Goal: Task Accomplishment & Management: Manage account settings

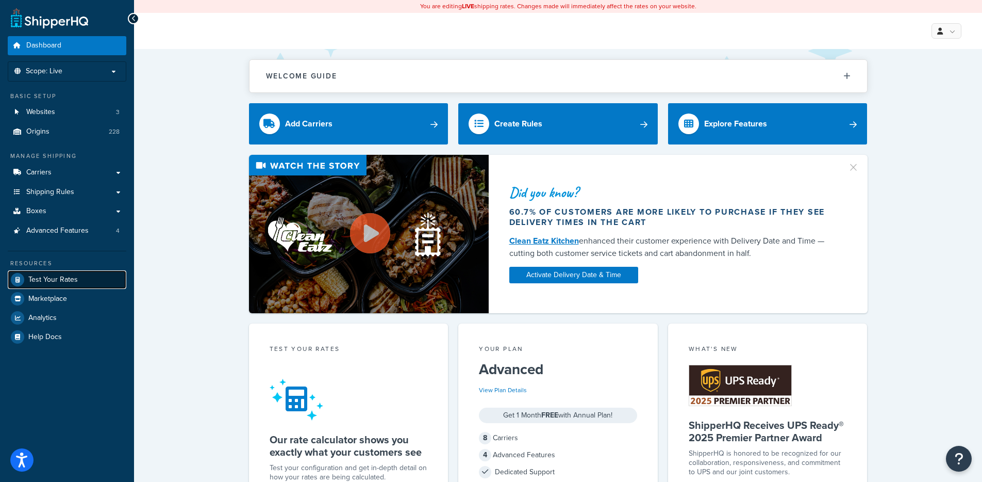
click at [76, 278] on link "Test Your Rates" at bounding box center [67, 279] width 119 height 19
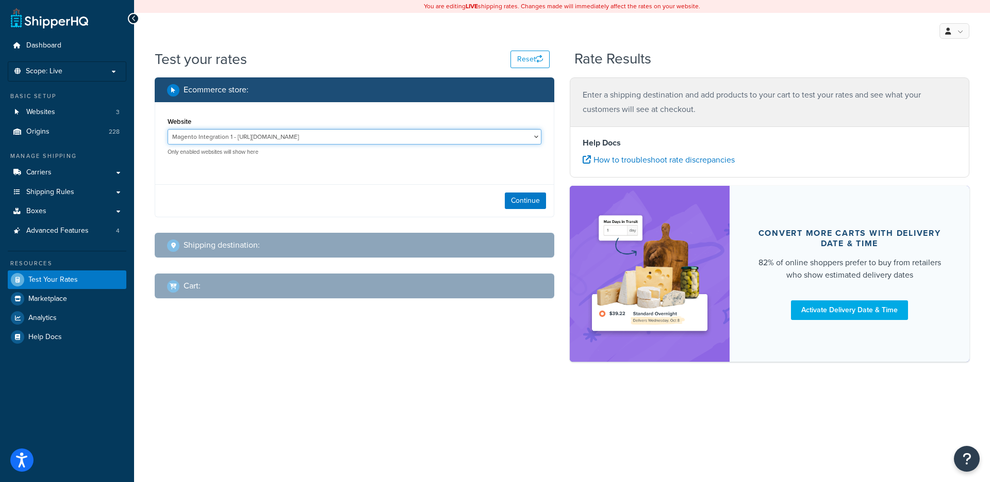
click at [345, 129] on select "Magento Integration 1 - https://integration-5ojmyuq-oralvc6wkr77e.us-5.magentos…" at bounding box center [355, 136] width 374 height 15
select select "2249f10e00c94152fcd7fcff75df3dbe"
click at [168, 129] on select "Magento Integration 1 - https://integration-5ojmyuq-oralvc6wkr77e.us-5.magentos…" at bounding box center [355, 136] width 374 height 15
click at [503, 204] on div "Continue" at bounding box center [354, 200] width 399 height 32
click at [526, 204] on button "Continue" at bounding box center [525, 200] width 41 height 17
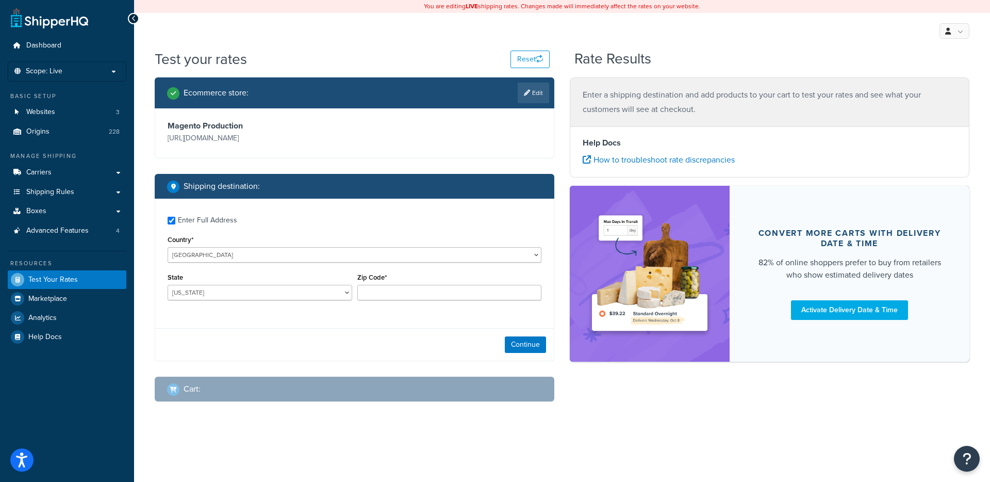
checkbox input "true"
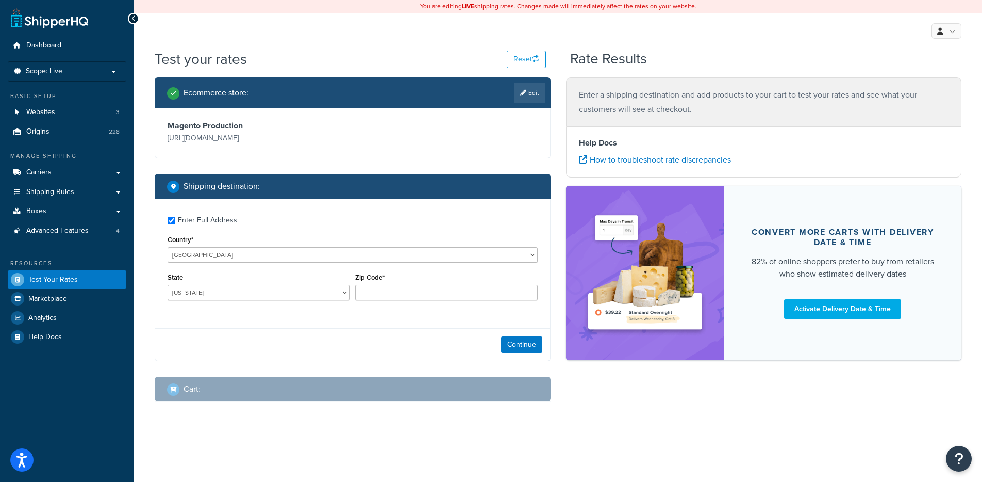
type input "55305"
select select "MN"
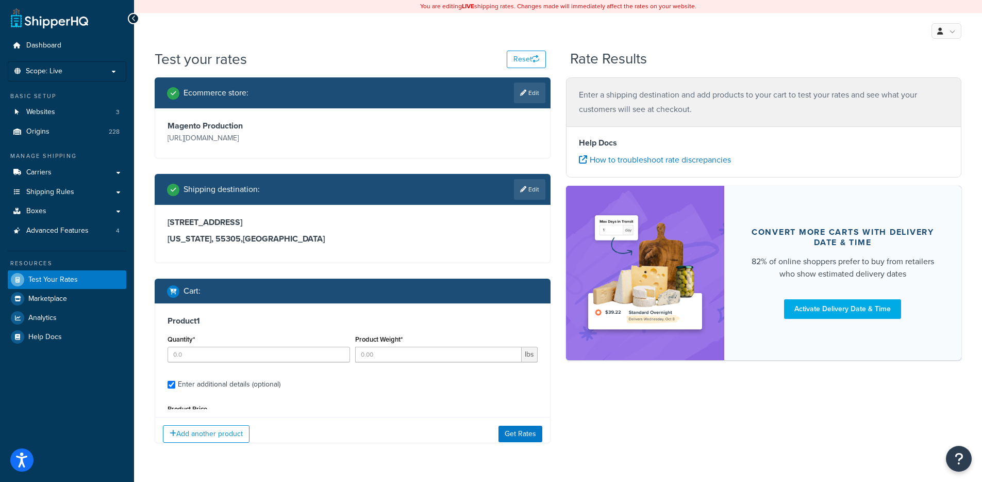
type input "1"
type input "133"
type input "74"
type input "38"
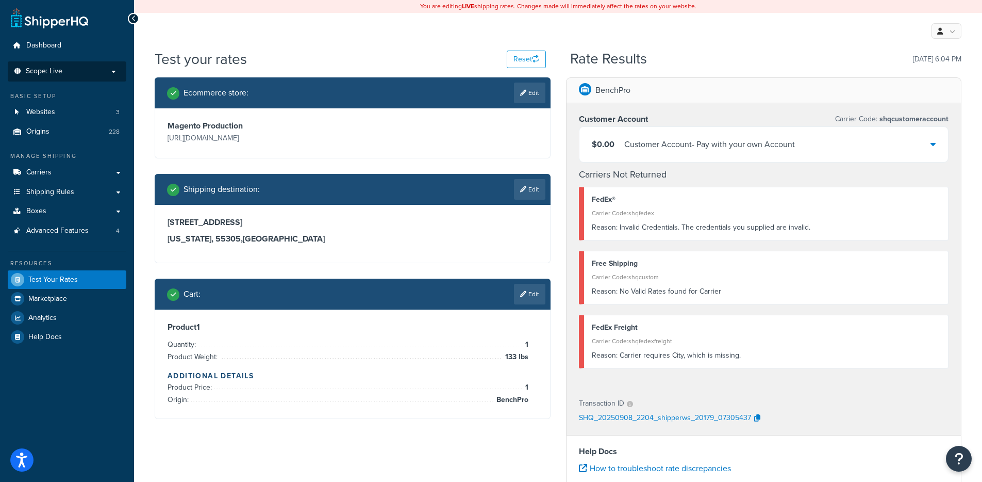
click at [96, 72] on p "Scope: Live" at bounding box center [66, 71] width 109 height 9
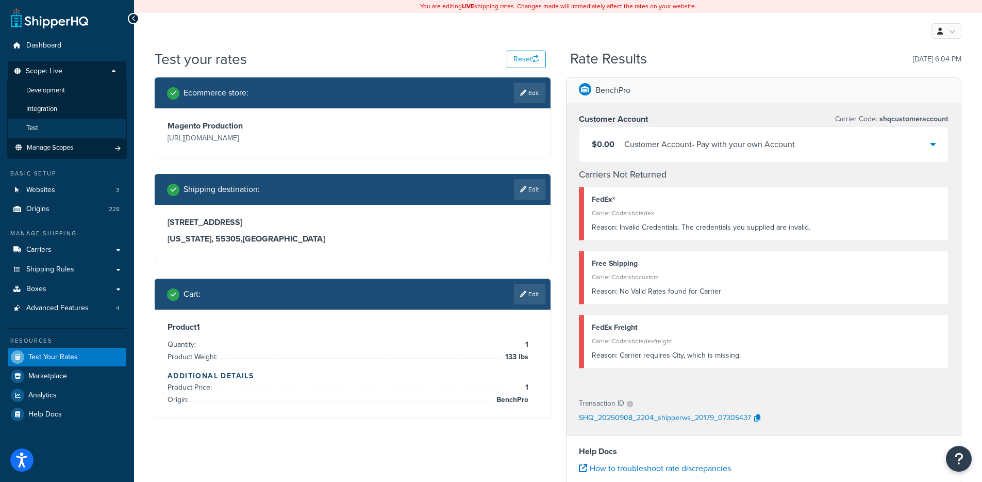
click at [55, 125] on li "Test" at bounding box center [67, 128] width 120 height 19
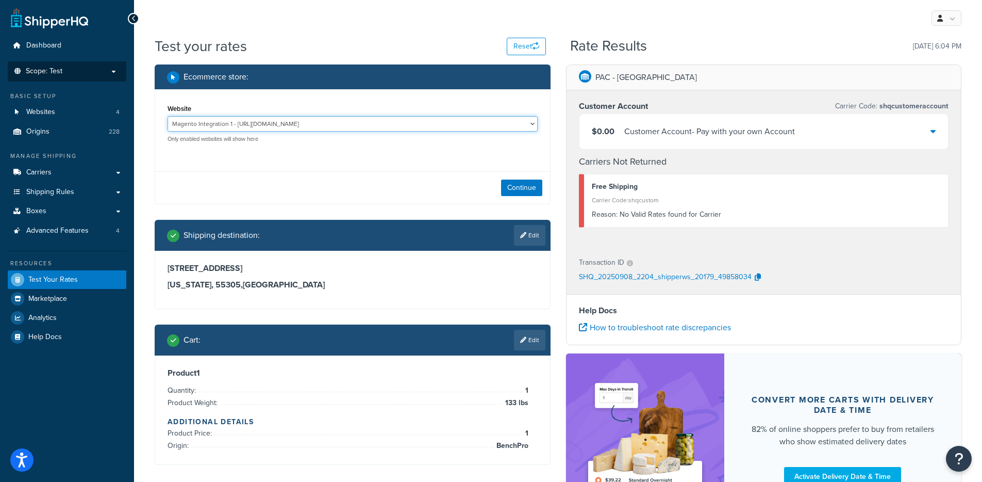
click at [350, 123] on select "Magento Integration 1 - https://integration-5ojmyuq-oralvc6wkr77e.us-5.magentos…" at bounding box center [353, 123] width 370 height 15
select select "4d7f1bdc9ff80fdba1b86186808618a0"
click at [168, 116] on select "Magento Integration 1 - https://integration-5ojmyuq-oralvc6wkr77e.us-5.magentos…" at bounding box center [353, 123] width 370 height 15
click at [518, 183] on button "Continue" at bounding box center [521, 187] width 41 height 17
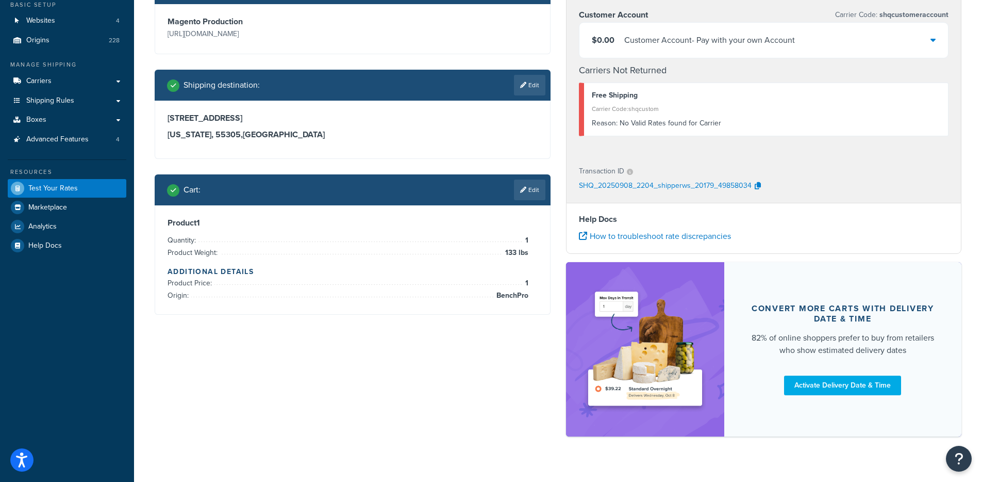
scroll to position [108, 0]
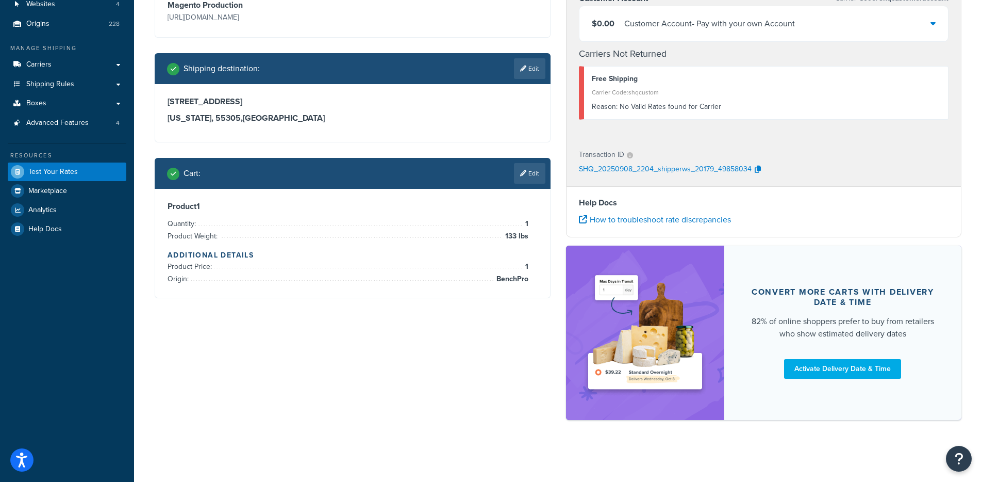
click at [522, 184] on div "Cart : Edit" at bounding box center [353, 173] width 396 height 31
click at [534, 177] on link "Edit" at bounding box center [529, 173] width 31 height 21
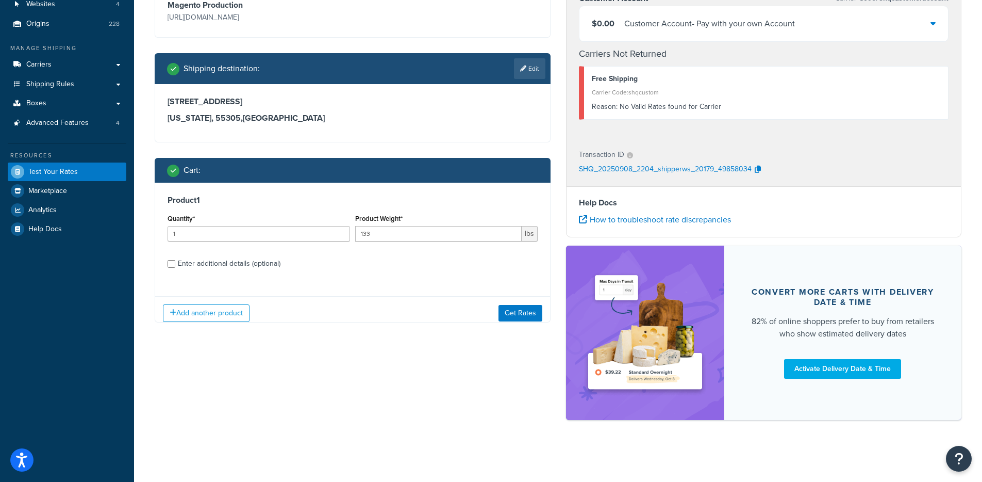
scroll to position [0, 0]
click at [243, 263] on div "Enter additional details (optional)" at bounding box center [229, 263] width 103 height 14
click at [175, 263] on input "Enter additional details (optional)" at bounding box center [172, 264] width 8 height 8
checkbox input "true"
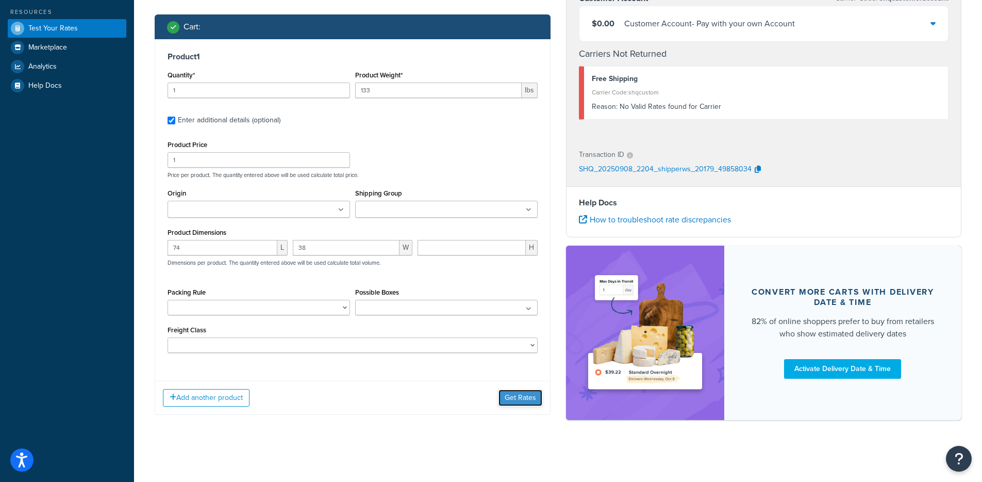
click at [511, 391] on button "Get Rates" at bounding box center [521, 397] width 44 height 17
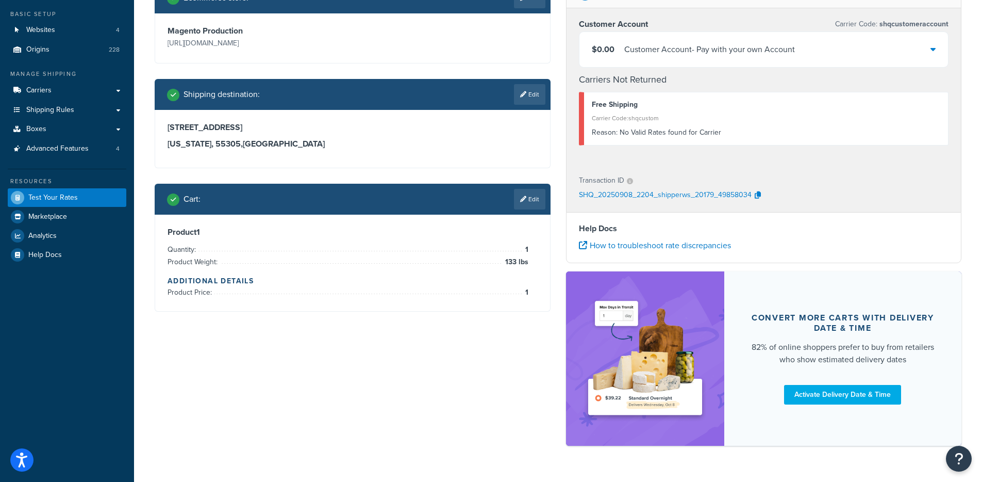
scroll to position [25, 0]
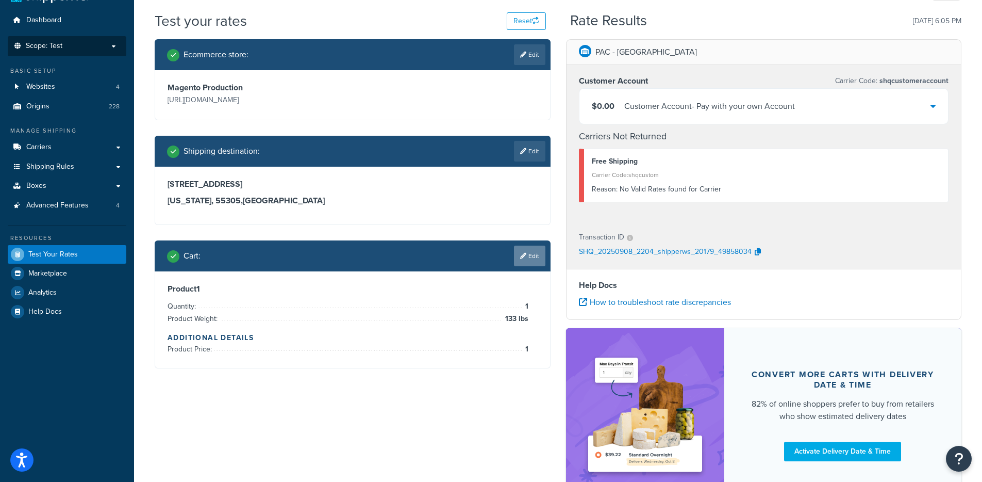
click at [523, 258] on icon at bounding box center [523, 256] width 6 height 6
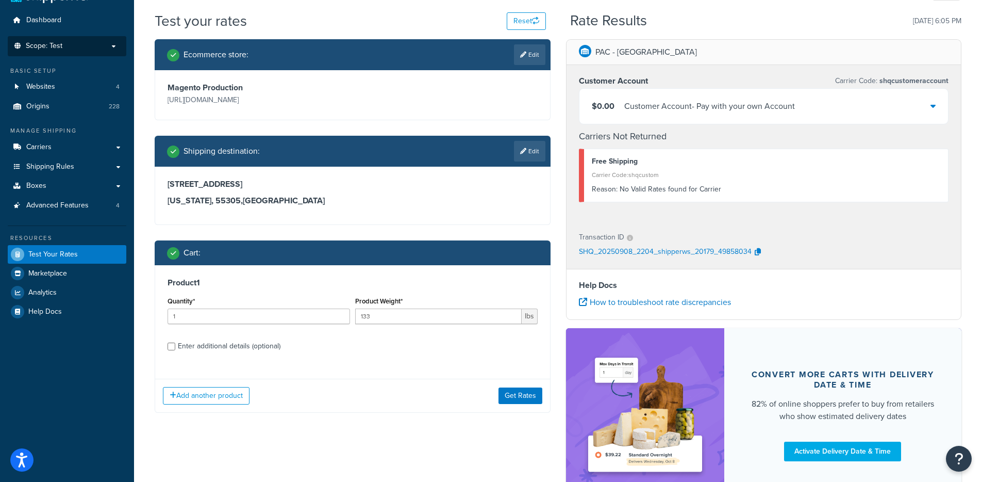
click at [212, 337] on label "Enter additional details (optional)" at bounding box center [358, 345] width 360 height 17
click at [175, 342] on input "Enter additional details (optional)" at bounding box center [172, 346] width 8 height 8
checkbox input "true"
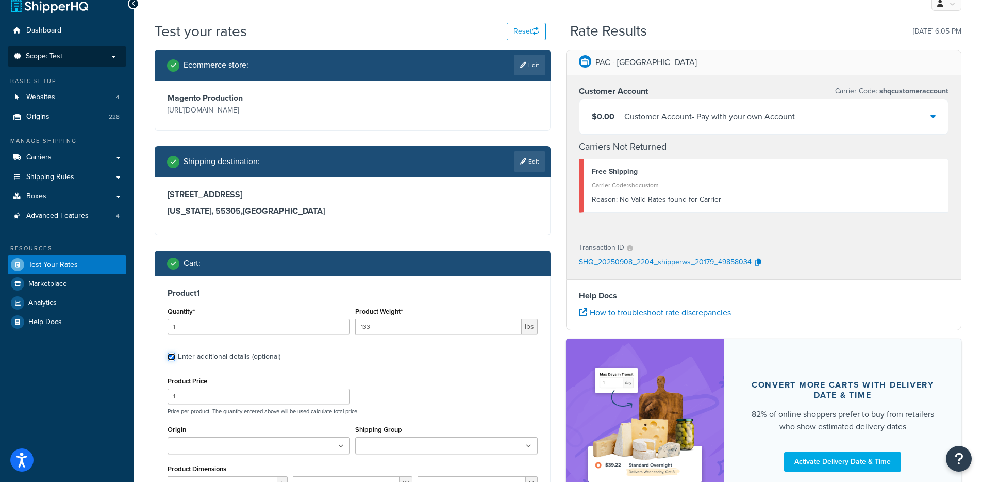
scroll to position [0, 0]
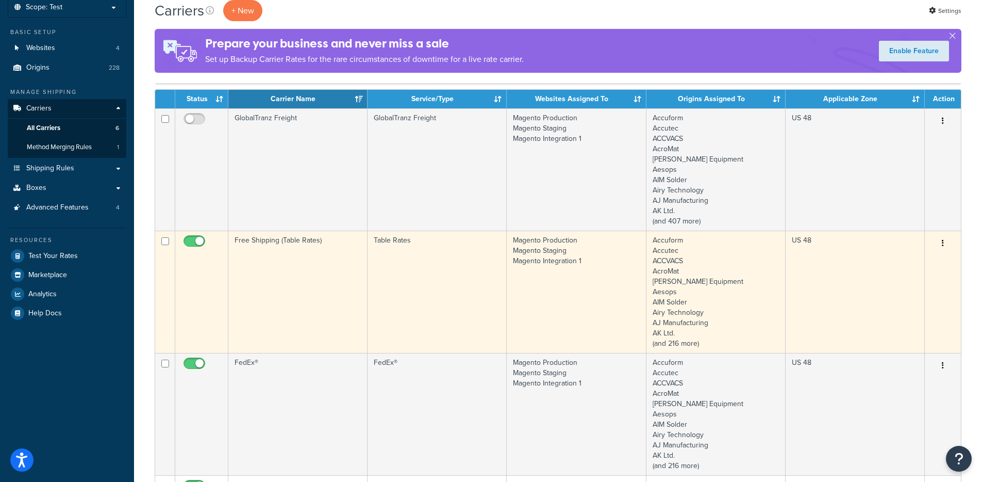
scroll to position [159, 0]
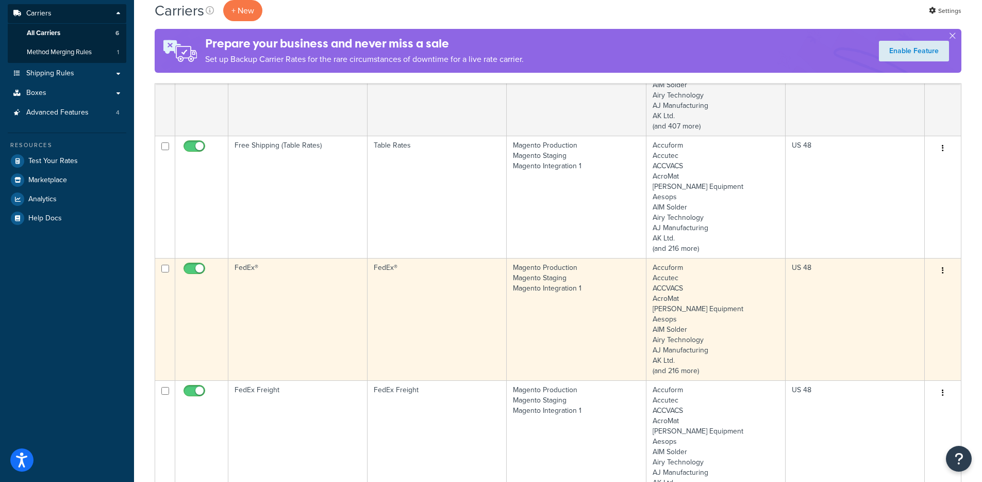
click at [293, 339] on td "FedEx®" at bounding box center [297, 319] width 139 height 122
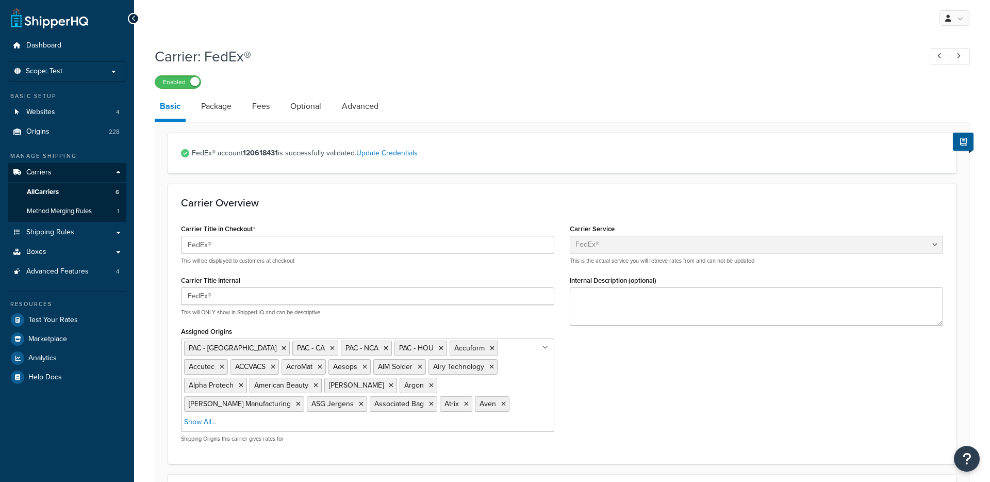
select select "fedEx"
select select "REGULAR_PICKUP"
select select "YOUR_PACKAGING"
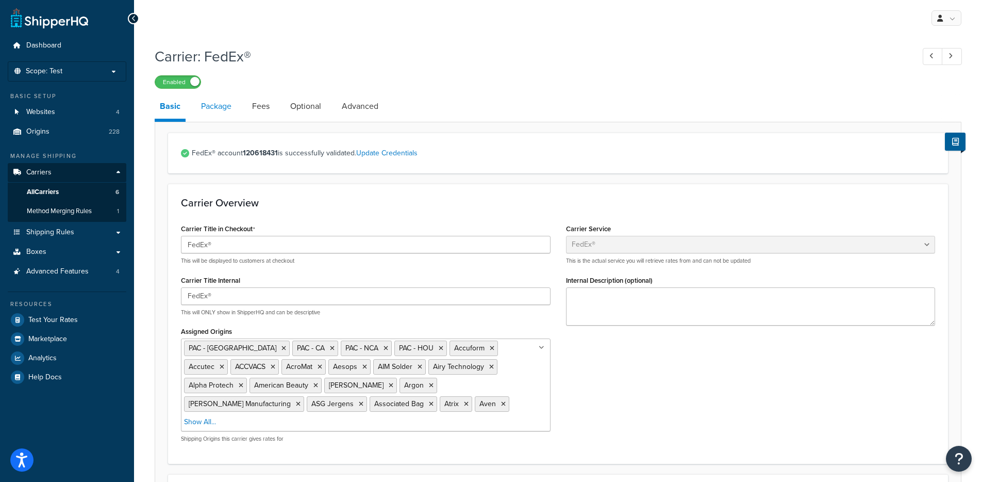
click at [218, 114] on link "Package" at bounding box center [216, 106] width 41 height 25
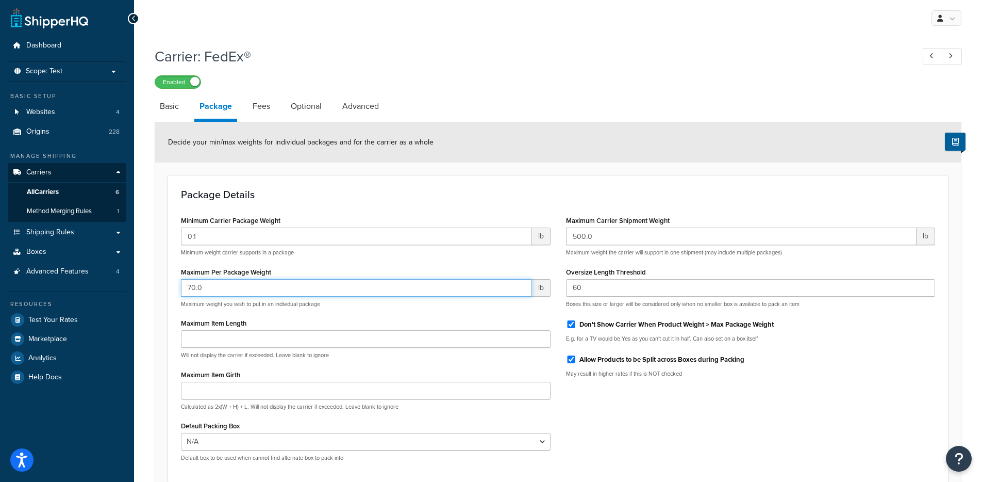
click at [216, 290] on input "70.0" at bounding box center [356, 288] width 351 height 18
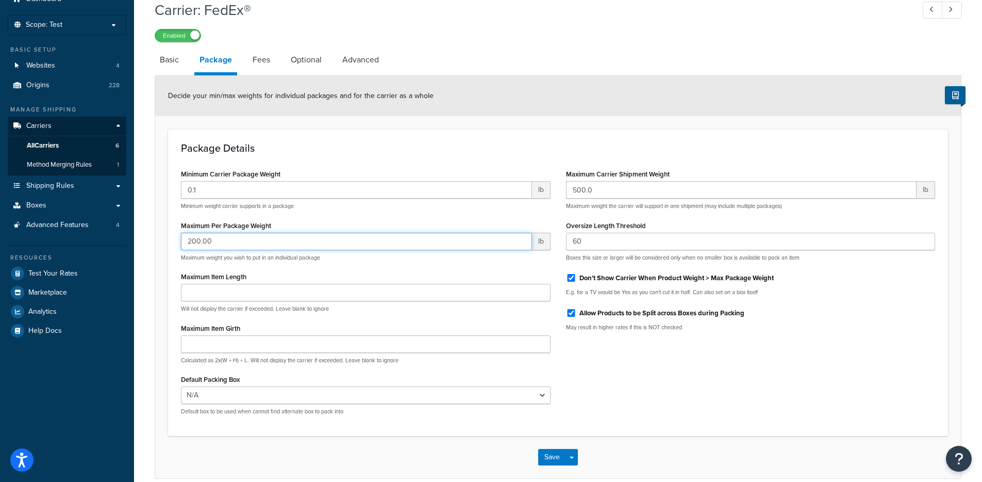
scroll to position [95, 0]
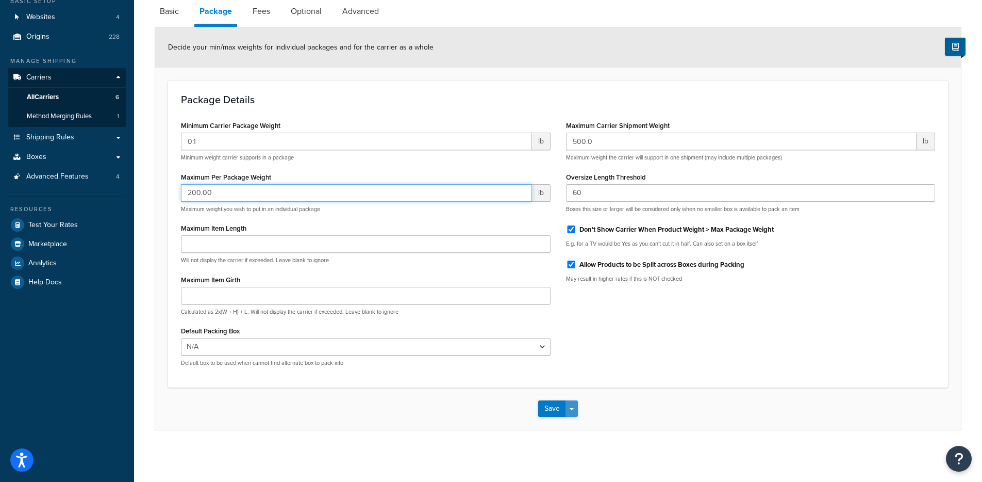
type input "200.00"
click at [575, 409] on button "Save Dropdown" at bounding box center [572, 408] width 12 height 17
click at [575, 419] on button "Save and Edit" at bounding box center [575, 428] width 75 height 22
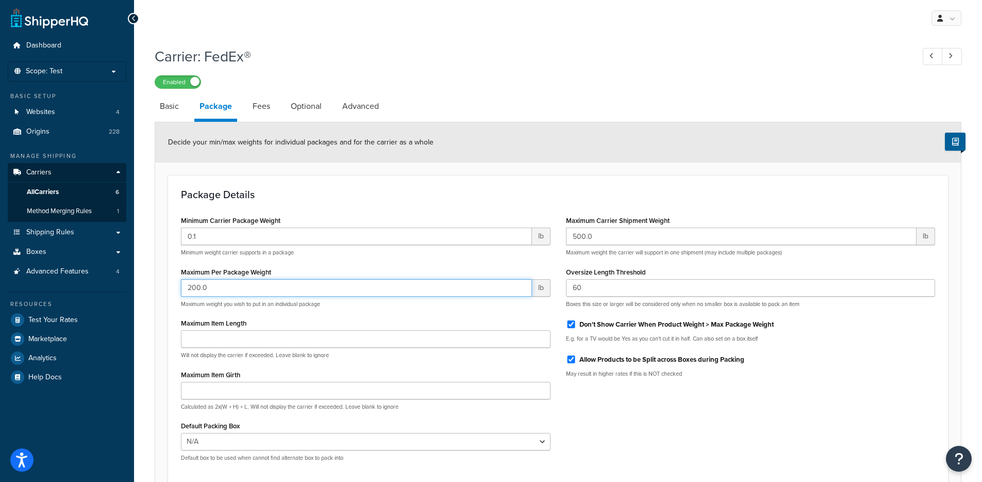
drag, startPoint x: 216, startPoint y: 286, endPoint x: 177, endPoint y: 282, distance: 39.0
click at [177, 282] on div "Minimum Carrier Package Weight 0.1 lb Minimum weight carrier supports in a pack…" at bounding box center [365, 341] width 385 height 256
paste input "7"
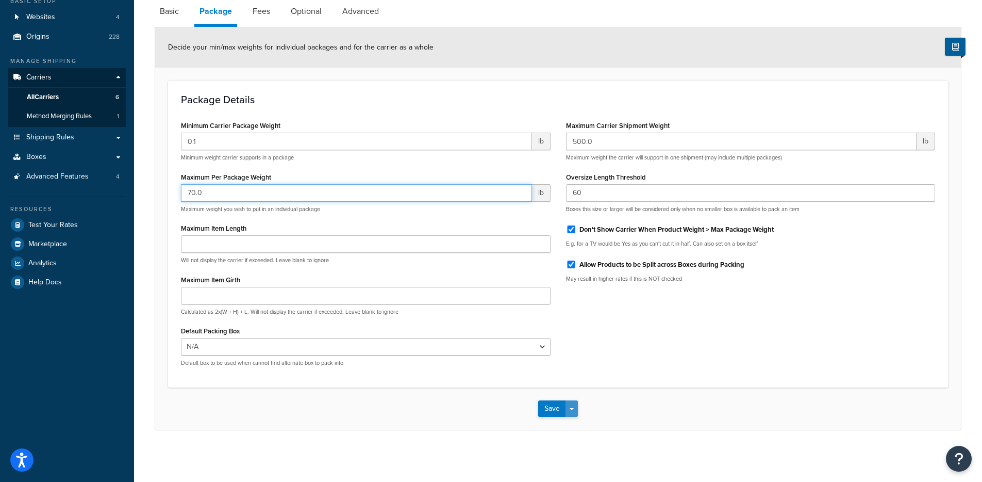
type input "70.0"
click at [577, 409] on button "Save Dropdown" at bounding box center [572, 408] width 12 height 17
click at [578, 431] on button "Save and Edit" at bounding box center [575, 428] width 75 height 22
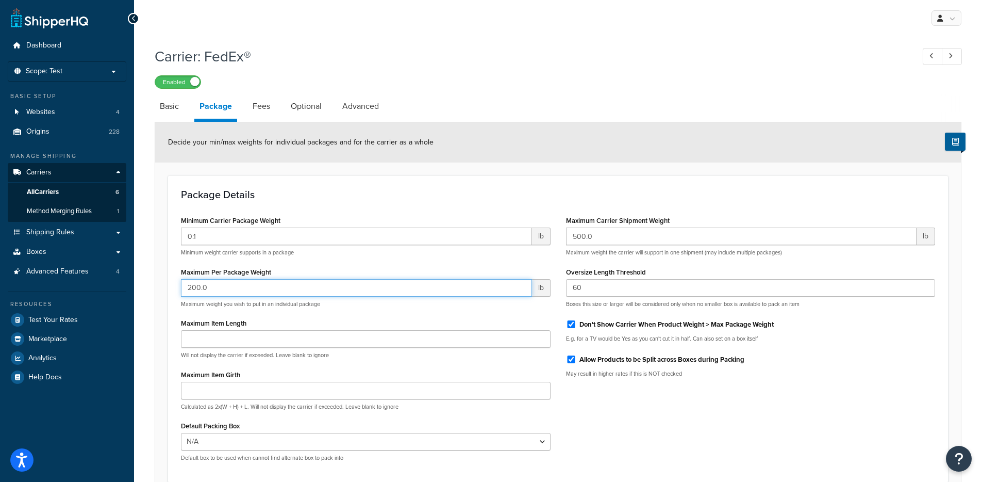
click at [235, 291] on input "200.0" at bounding box center [356, 288] width 351 height 18
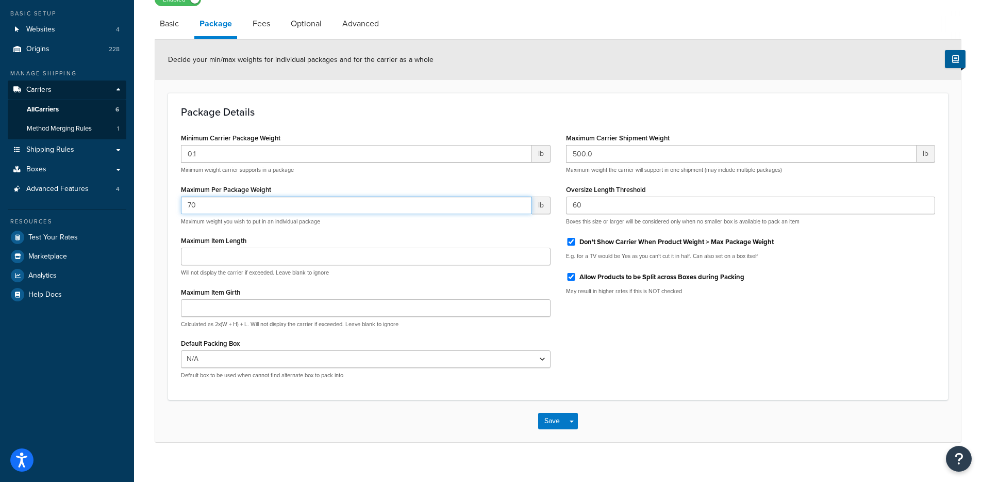
scroll to position [95, 0]
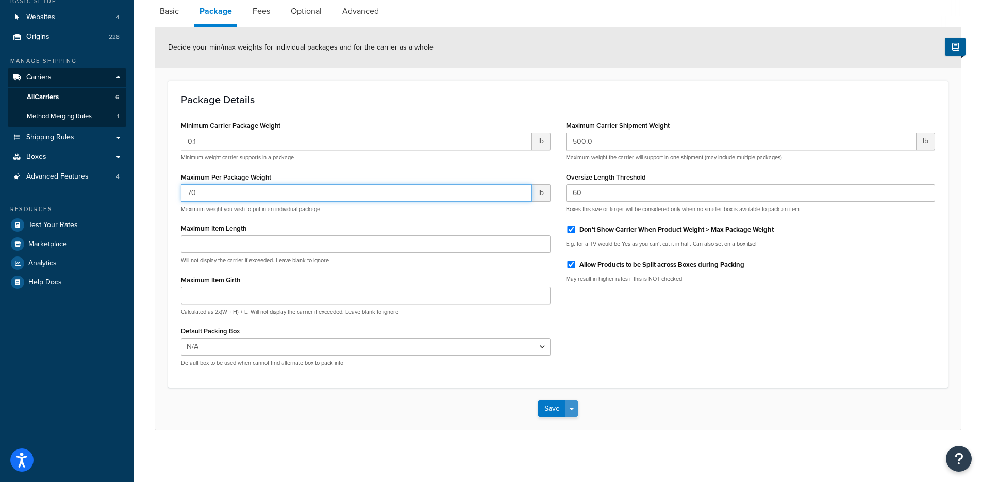
type input "70"
click at [576, 403] on button "Save Dropdown" at bounding box center [572, 408] width 12 height 17
click at [570, 430] on button "Save and Edit" at bounding box center [575, 428] width 75 height 22
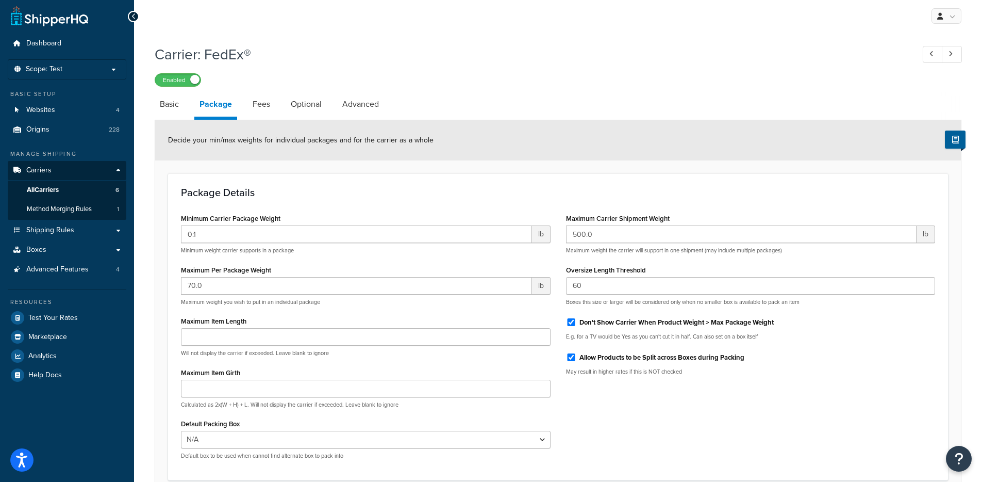
scroll to position [0, 0]
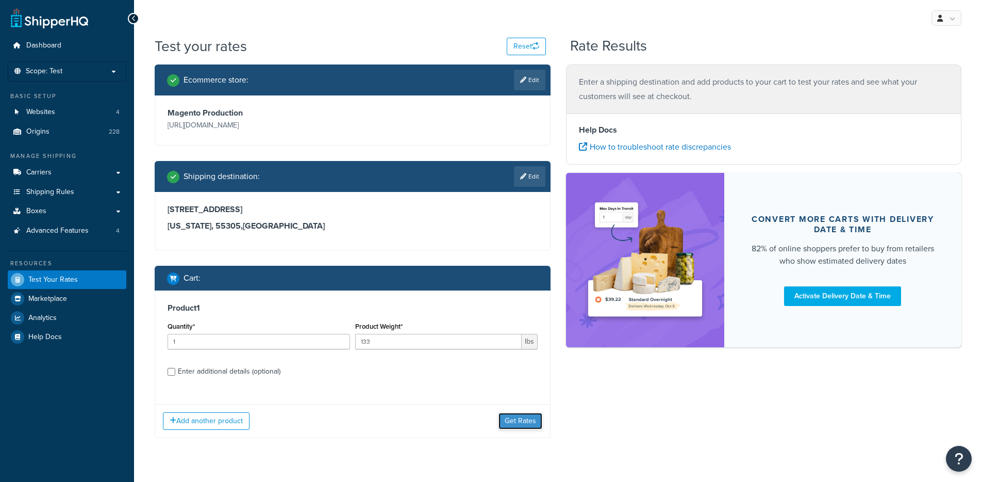
click at [521, 415] on button "Get Rates" at bounding box center [521, 421] width 44 height 17
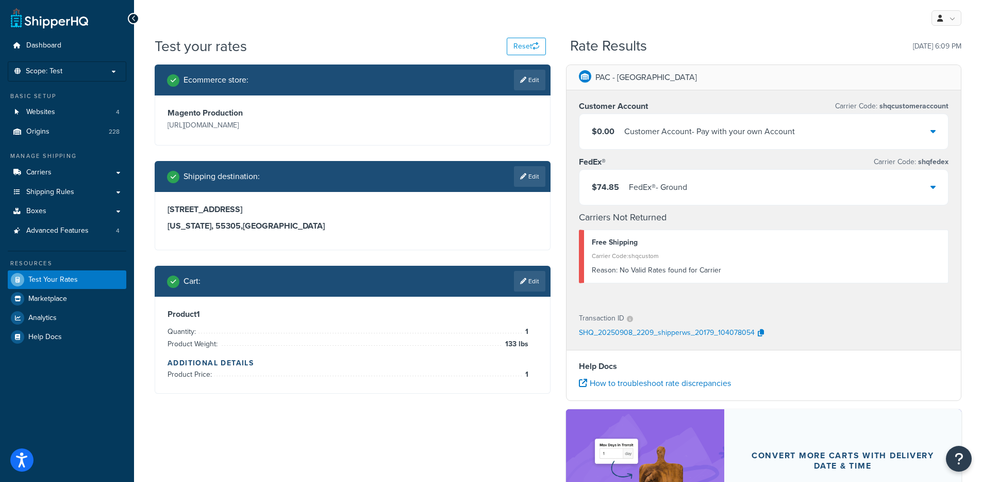
click at [808, 210] on h4 "Carriers Not Returned" at bounding box center [764, 217] width 370 height 14
click at [809, 177] on div "$74.85 FedEx® - Ground" at bounding box center [764, 187] width 369 height 35
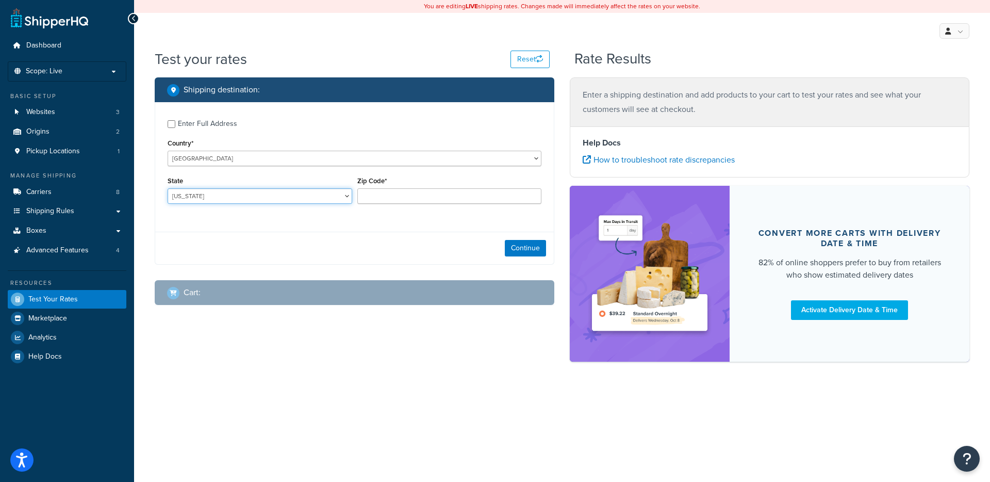
click at [218, 193] on select "[US_STATE] [US_STATE] [US_STATE] [US_STATE] [US_STATE] Armed Forces Americas Ar…" at bounding box center [260, 195] width 185 height 15
click at [168, 188] on select "[US_STATE] [US_STATE] [US_STATE] [US_STATE] [US_STATE] Armed Forces Americas Ar…" at bounding box center [260, 195] width 185 height 15
select select "OH"
type input "45405"
click at [520, 243] on button "Continue" at bounding box center [525, 248] width 41 height 17
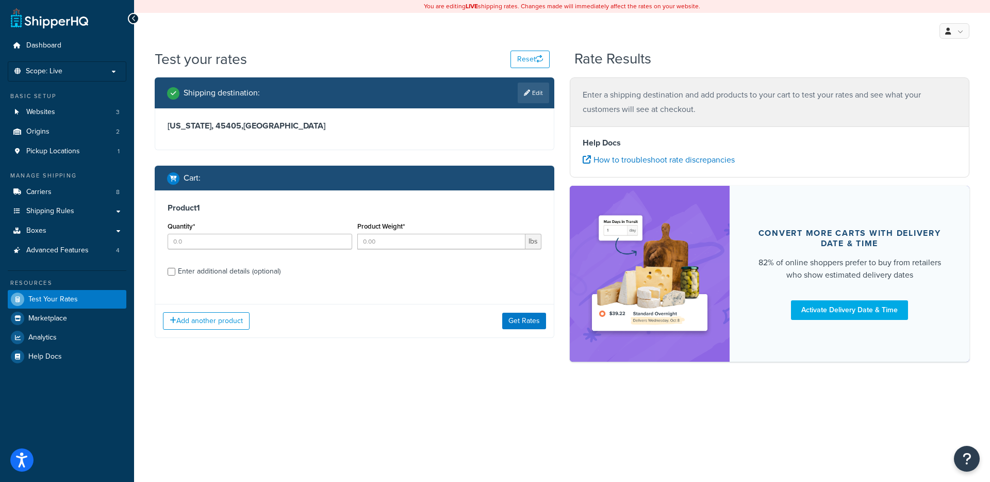
click at [219, 269] on div "Enter additional details (optional)" at bounding box center [229, 271] width 103 height 14
click at [175, 269] on input "Enter additional details (optional)" at bounding box center [172, 272] width 8 height 8
checkbox input "true"
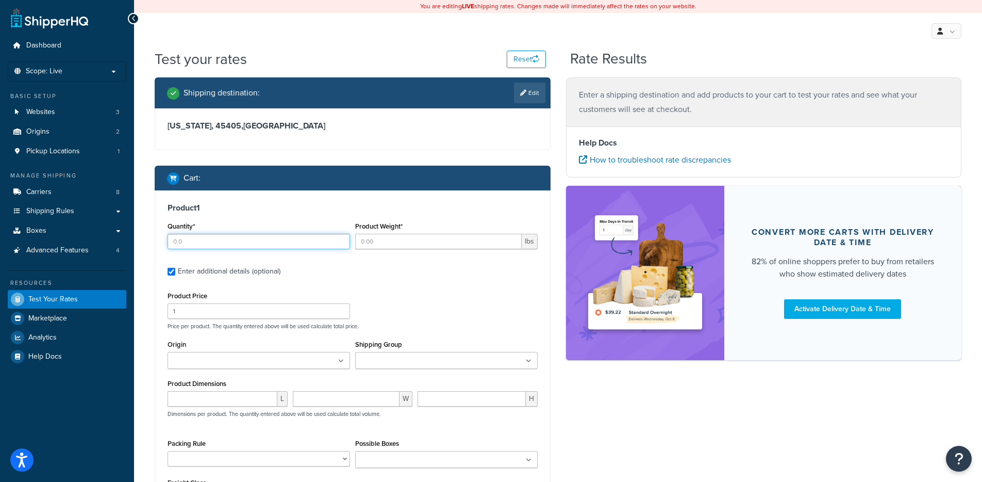
click at [235, 247] on input "Quantity*" at bounding box center [259, 241] width 183 height 15
type input "2"
type input "1"
type input "28"
type input "1250"
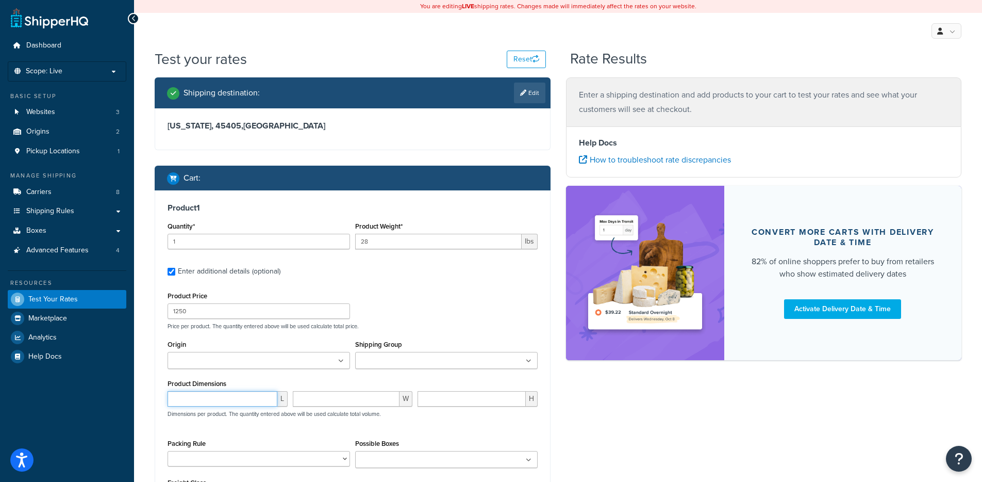
click at [222, 401] on input "number" at bounding box center [223, 398] width 110 height 15
type input "21.65"
type input "15"
type input ".8"
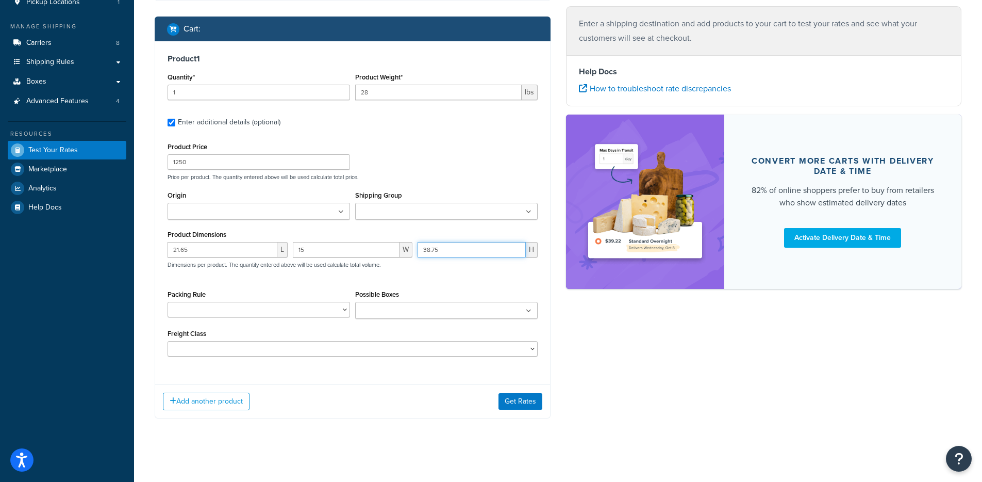
scroll to position [153, 0]
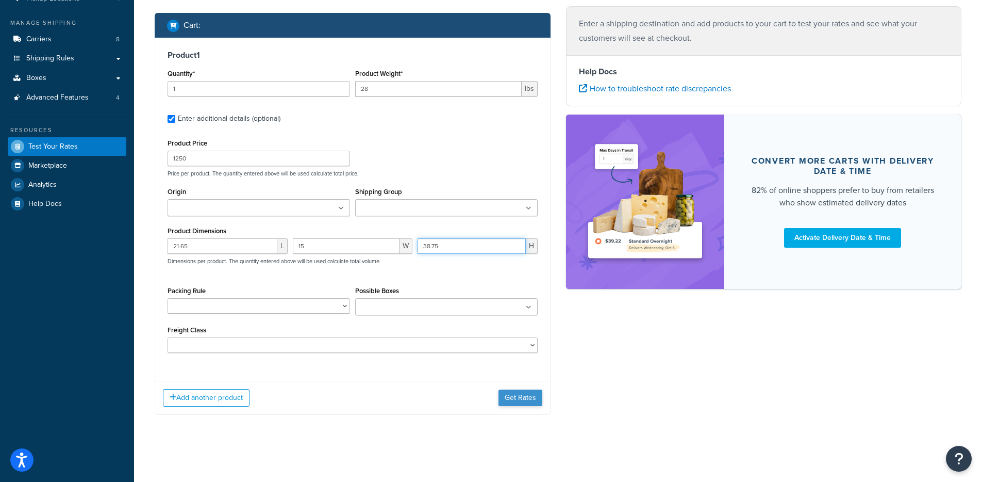
type input "38.75"
click at [520, 403] on button "Get Rates" at bounding box center [521, 397] width 44 height 17
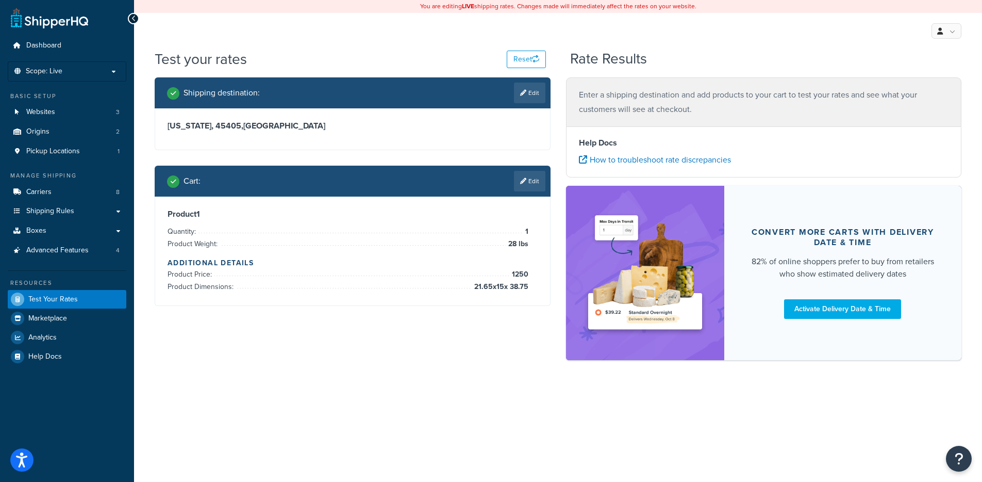
scroll to position [0, 0]
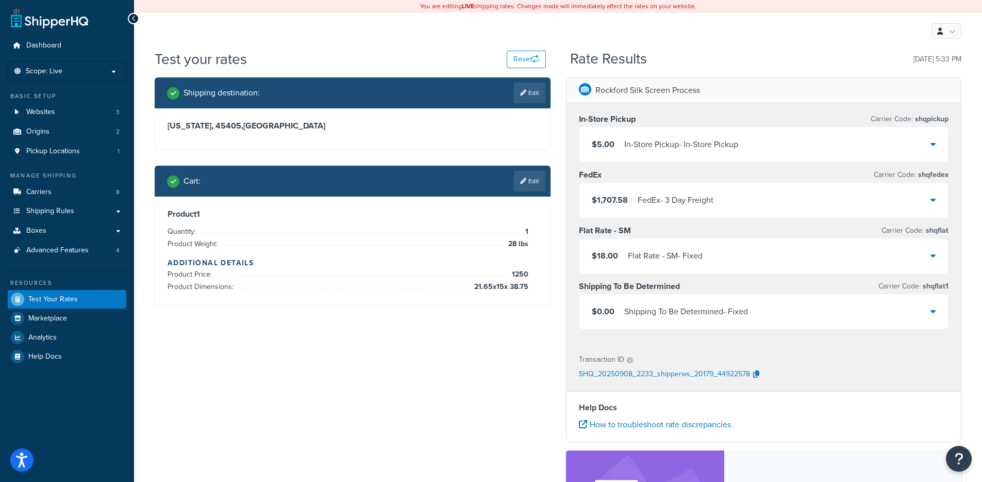
click at [726, 196] on div "$1,707.58 FedEx - 3 Day Freight" at bounding box center [764, 200] width 369 height 35
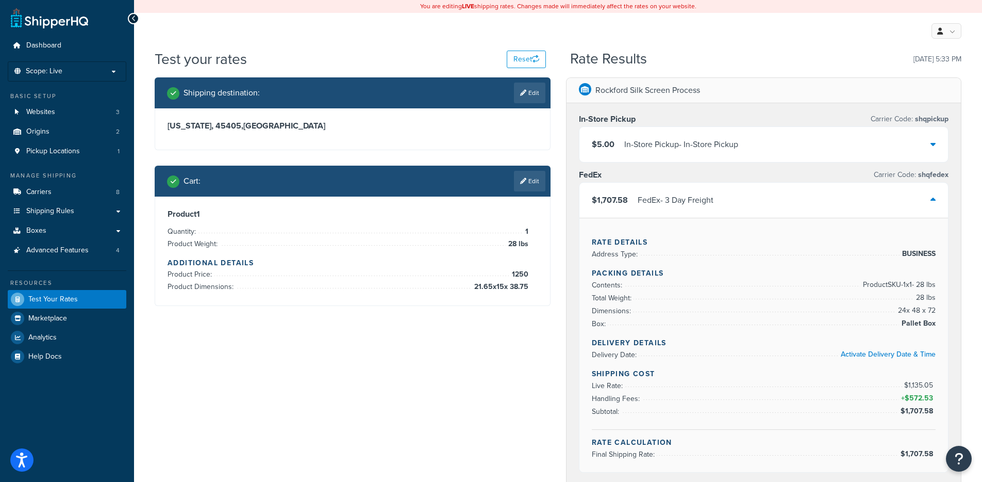
drag, startPoint x: 905, startPoint y: 324, endPoint x: 938, endPoint y: 322, distance: 33.6
click at [938, 322] on div "Rate Details Address Type: BUSINESS Packing Details Contents: Product SKU-1 x 1…" at bounding box center [764, 345] width 369 height 254
click at [936, 322] on div "Rate Details Address Type: BUSINESS Packing Details Contents: Product SKU-1 x 1…" at bounding box center [764, 345] width 369 height 254
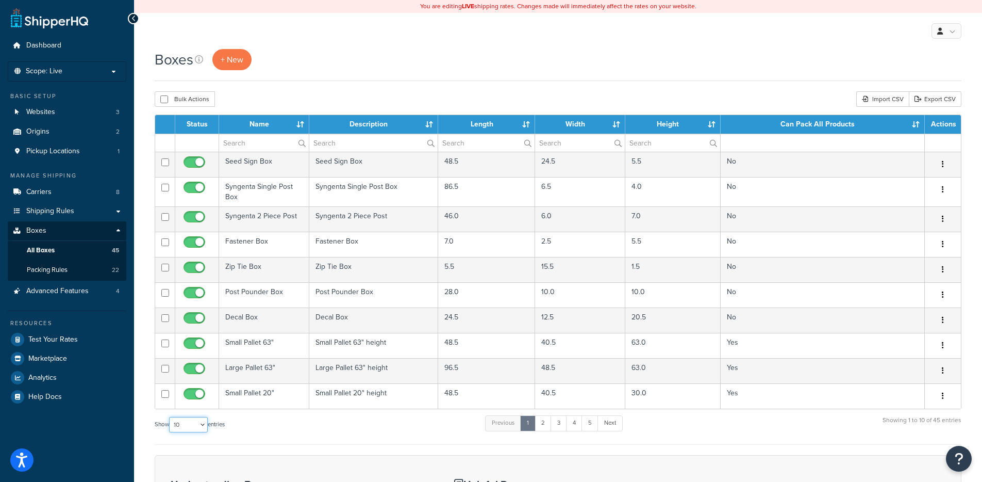
click at [191, 424] on select "10 15 25 50 100 1000" at bounding box center [188, 424] width 39 height 15
click at [915, 125] on th "Can Pack All Products" at bounding box center [823, 124] width 204 height 19
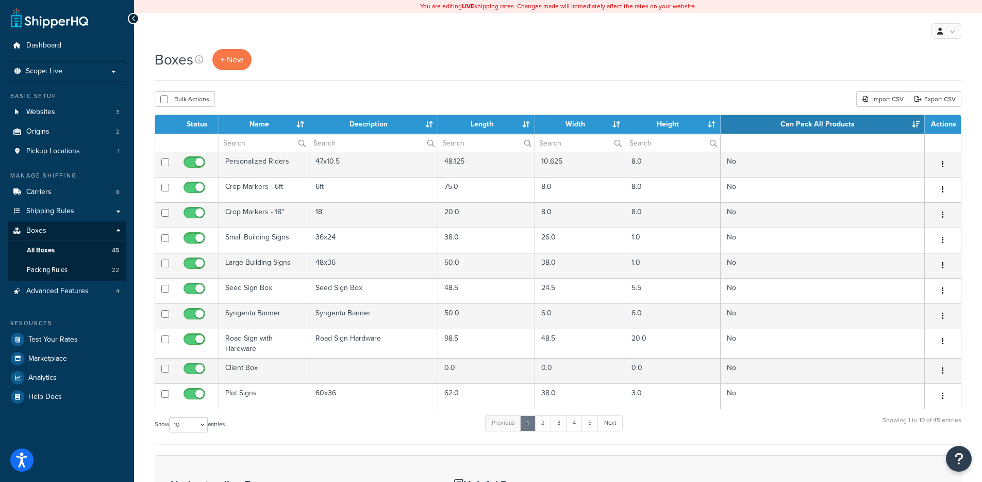
click at [915, 125] on th "Can Pack All Products" at bounding box center [823, 124] width 204 height 19
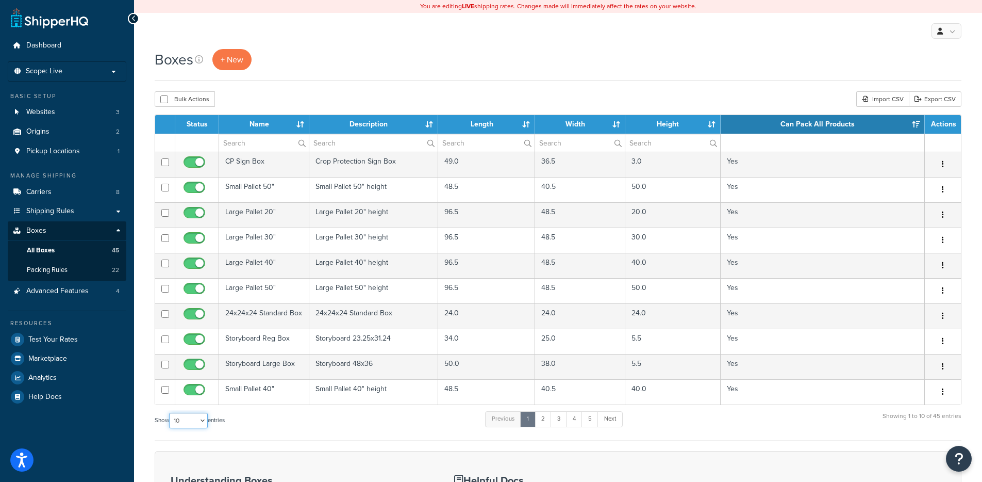
click at [197, 421] on select "10 15 25 50 100 1000" at bounding box center [188, 420] width 39 height 15
select select "50"
click at [170, 413] on select "10 15 25 50 100 1000" at bounding box center [188, 420] width 39 height 15
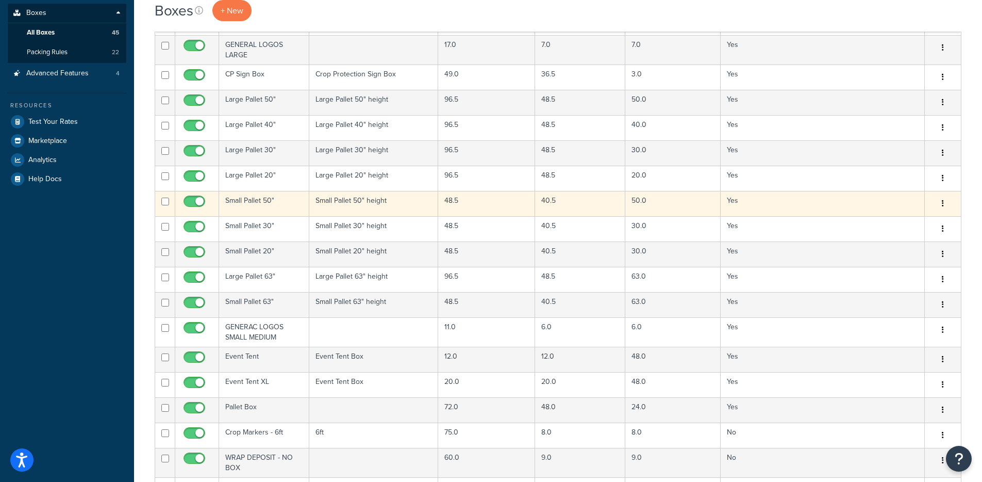
scroll to position [223, 0]
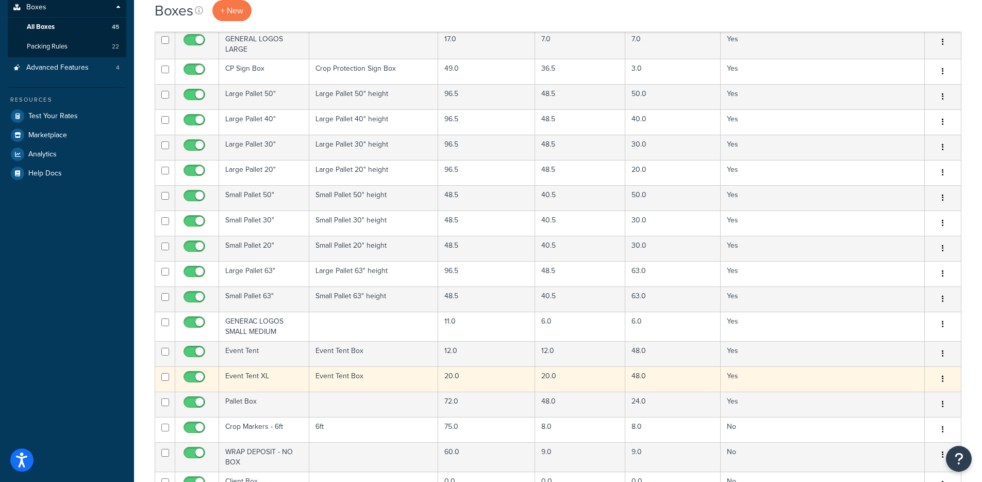
click at [944, 380] on icon "button" at bounding box center [943, 378] width 2 height 7
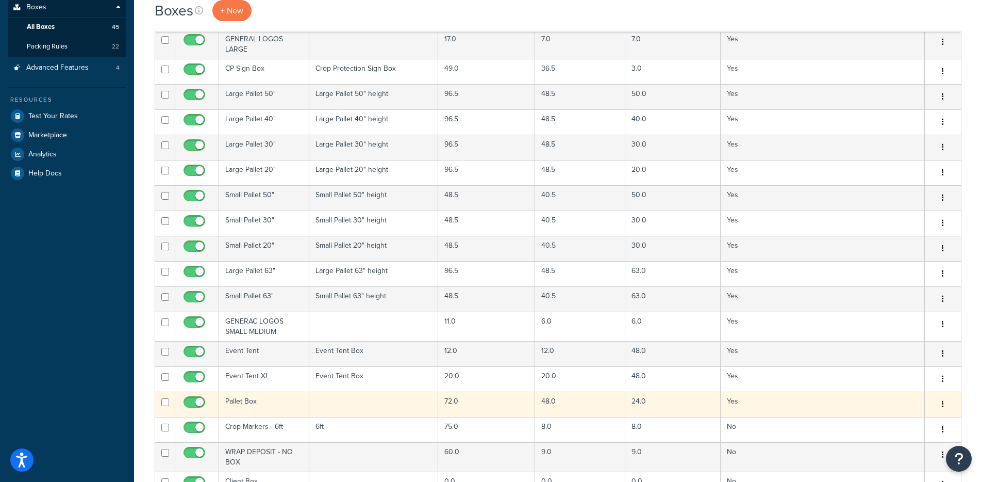
click at [944, 403] on icon "button" at bounding box center [943, 403] width 2 height 7
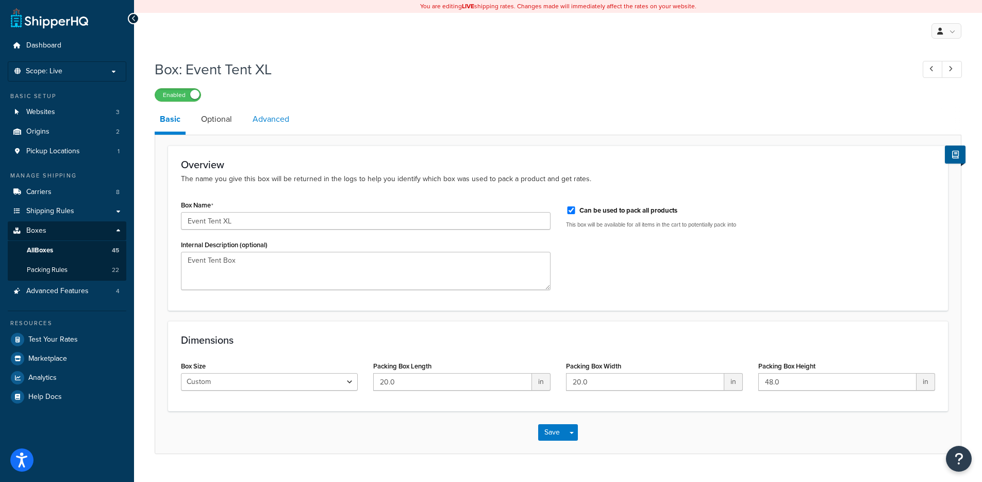
click at [275, 116] on link "Advanced" at bounding box center [271, 119] width 47 height 25
select select "125"
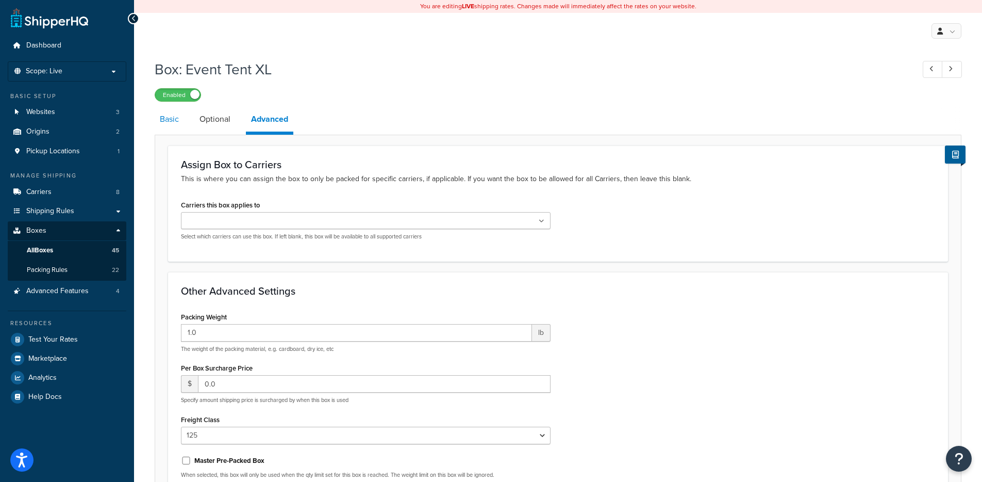
click at [164, 123] on link "Basic" at bounding box center [169, 119] width 29 height 25
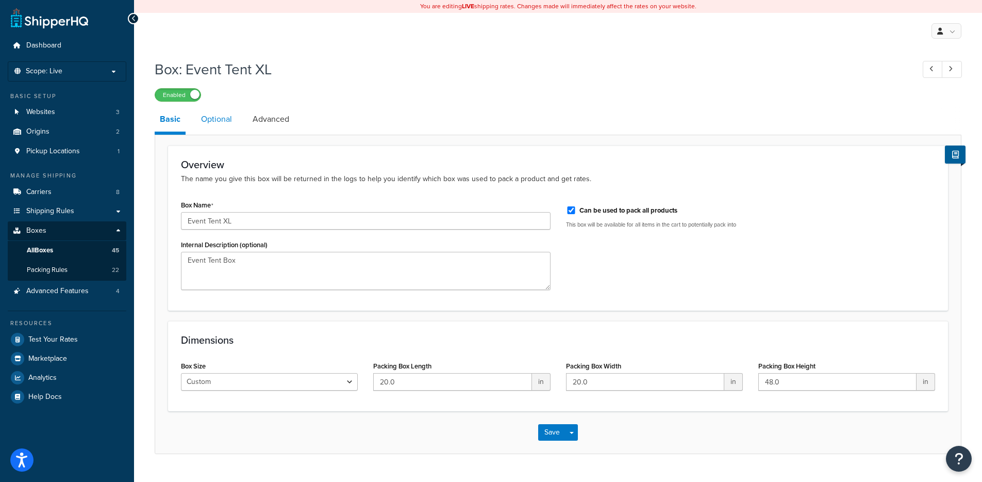
click at [209, 121] on link "Optional" at bounding box center [216, 119] width 41 height 25
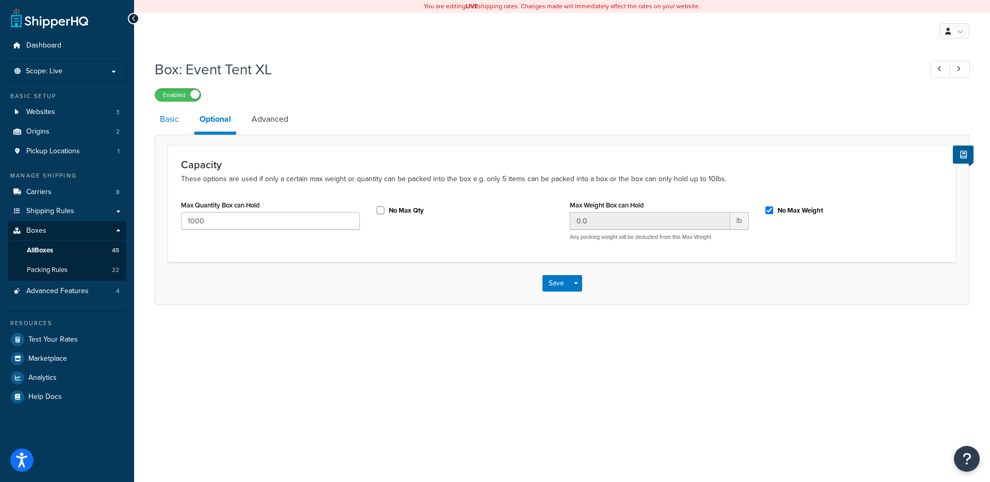
click at [175, 125] on link "Basic" at bounding box center [169, 119] width 29 height 25
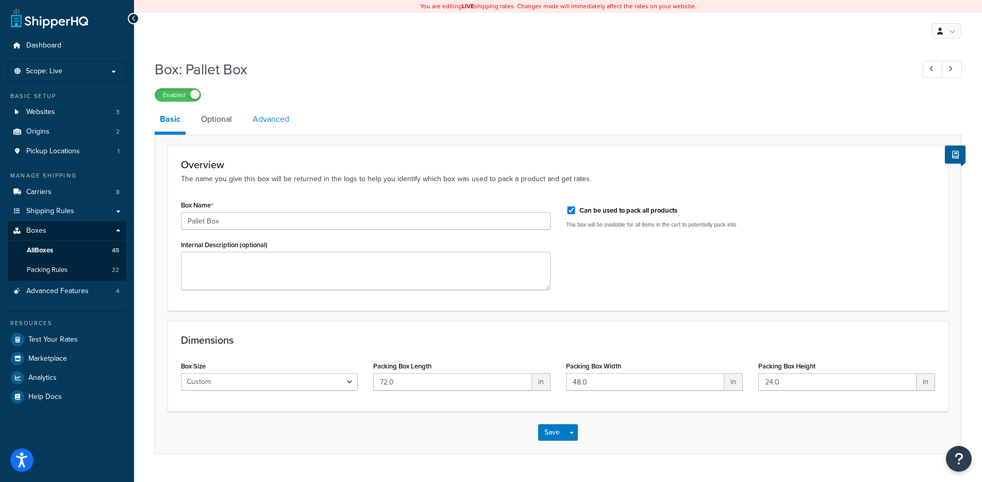
click at [265, 126] on link "Advanced" at bounding box center [271, 119] width 47 height 25
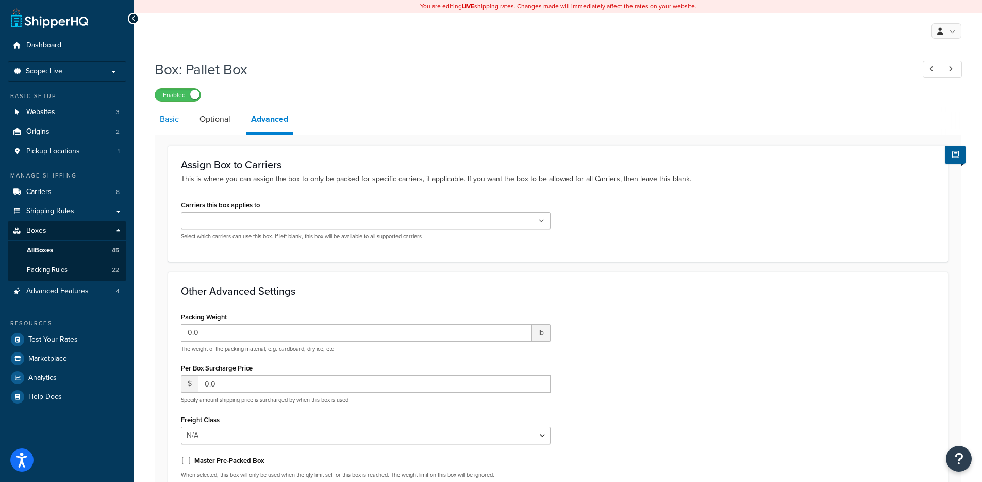
click at [178, 127] on link "Basic" at bounding box center [169, 119] width 29 height 25
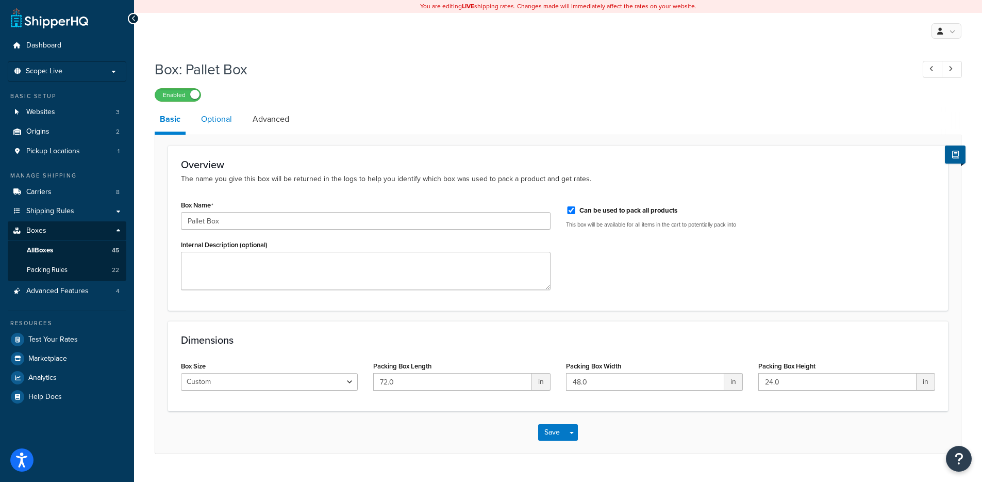
click at [202, 123] on link "Optional" at bounding box center [216, 119] width 41 height 25
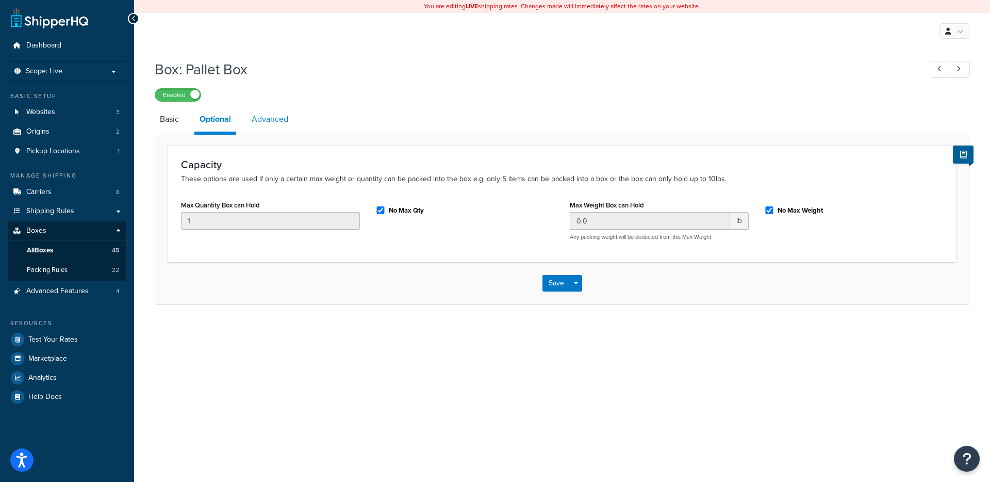
click at [268, 121] on link "Advanced" at bounding box center [269, 119] width 47 height 25
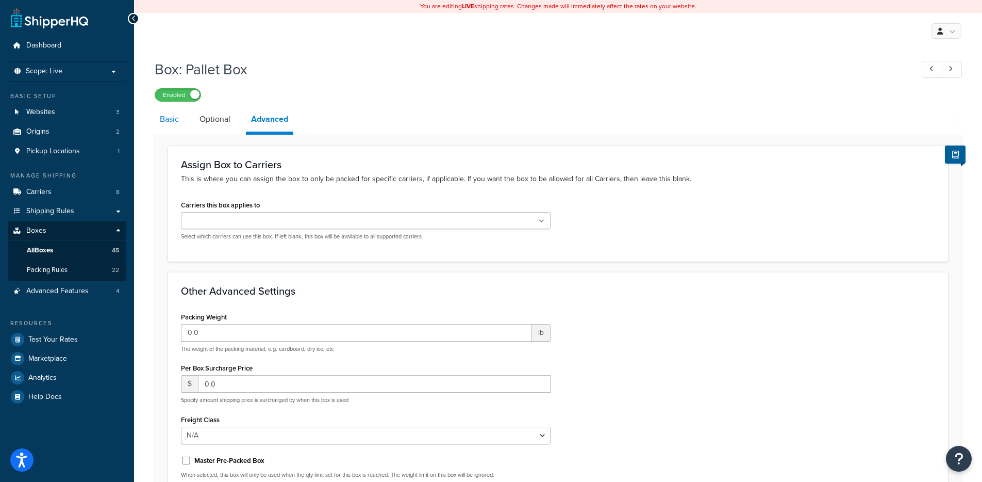
click at [171, 123] on link "Basic" at bounding box center [169, 119] width 29 height 25
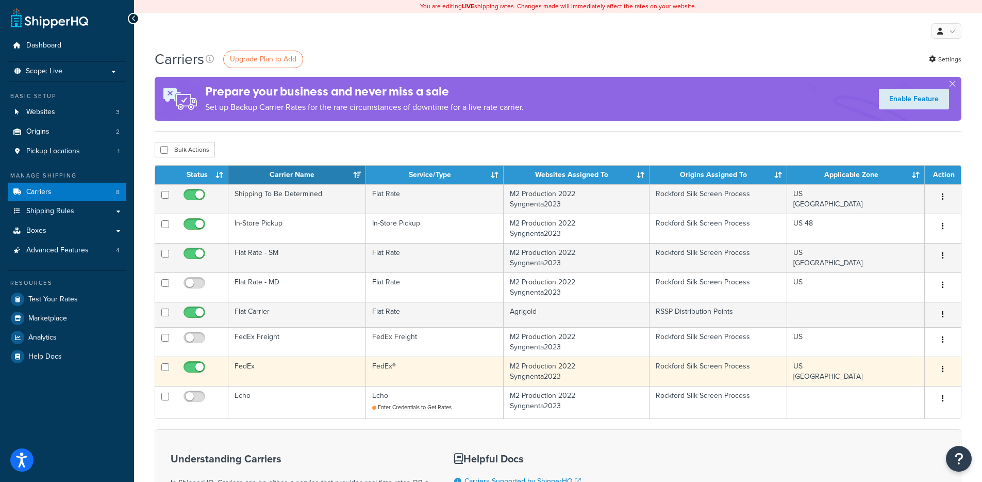
click at [275, 375] on td "FedEx" at bounding box center [297, 370] width 138 height 29
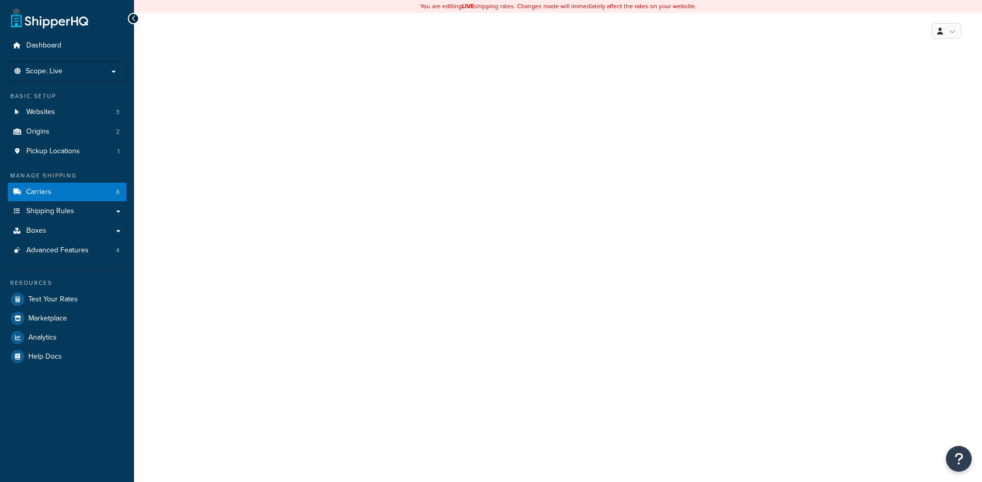
select select "fedEx"
select select "REGULAR_PICKUP"
select select "YOUR_PACKAGING"
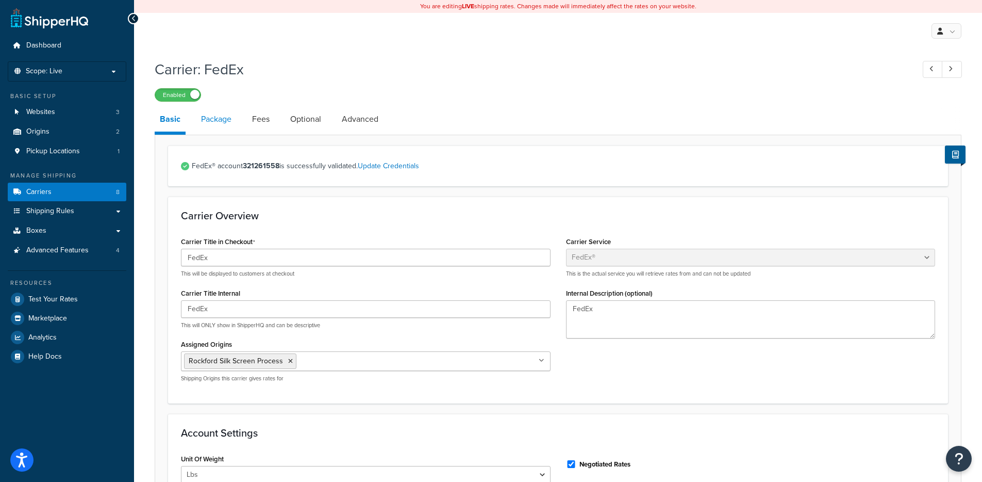
click at [230, 127] on link "Package" at bounding box center [216, 119] width 41 height 25
